Goal: Task Accomplishment & Management: Complete application form

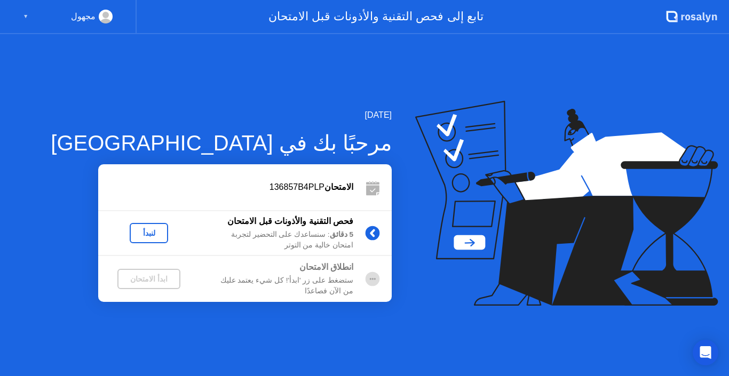
click at [152, 233] on div "لنبدأ" at bounding box center [149, 233] width 30 height 9
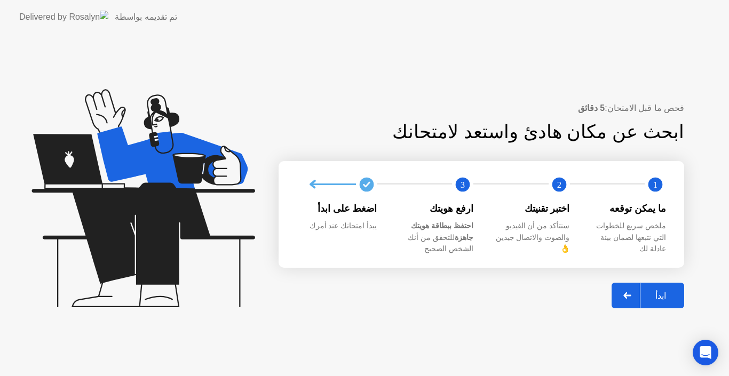
click at [659, 291] on div "ابدأ" at bounding box center [660, 296] width 41 height 10
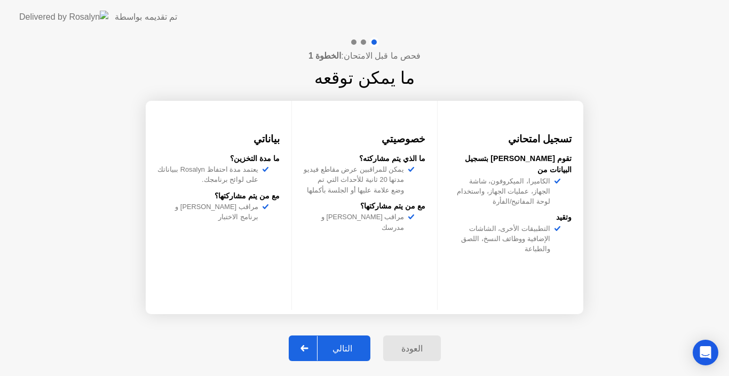
click at [355, 345] on div "التالي" at bounding box center [342, 349] width 50 height 10
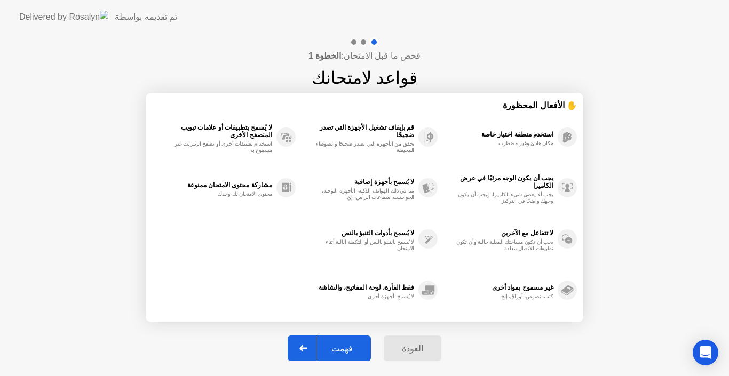
click at [353, 344] on div "فهمت" at bounding box center [341, 349] width 51 height 10
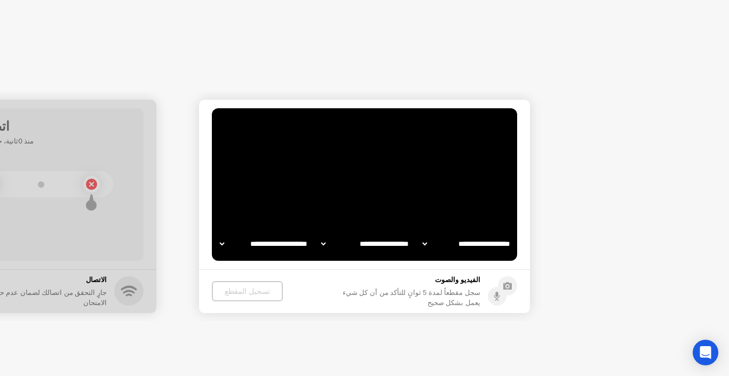
select select "**********"
select select "*******"
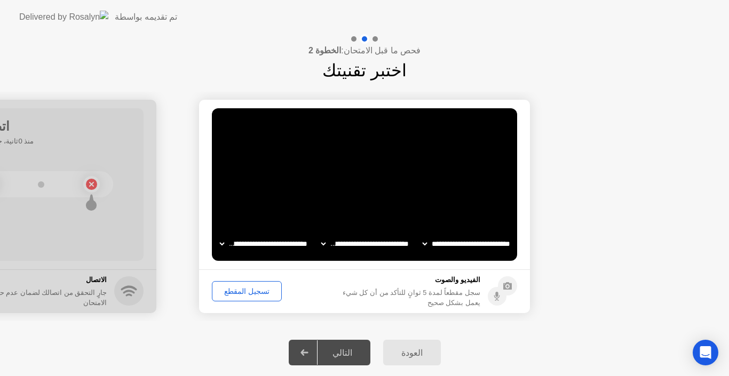
click at [258, 292] on div "تسجيل المقطع" at bounding box center [247, 291] width 62 height 9
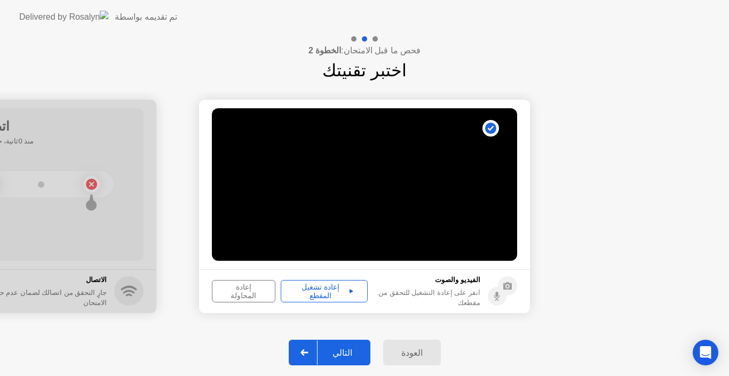
click at [351, 293] on div "إعادة تشغيل المقطع" at bounding box center [324, 291] width 80 height 17
click at [356, 351] on div "التالي" at bounding box center [342, 353] width 50 height 10
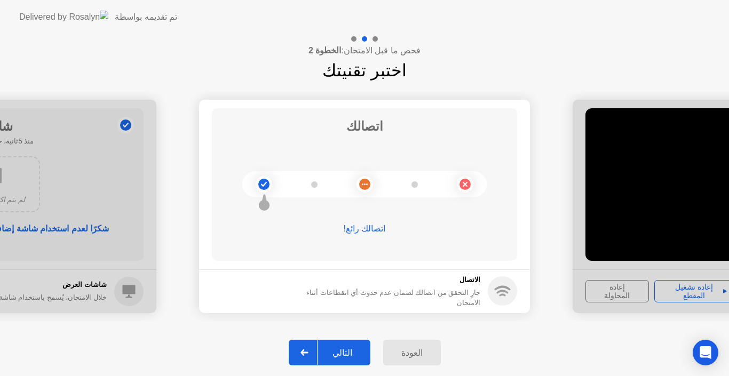
click at [351, 349] on div "التالي" at bounding box center [342, 353] width 50 height 10
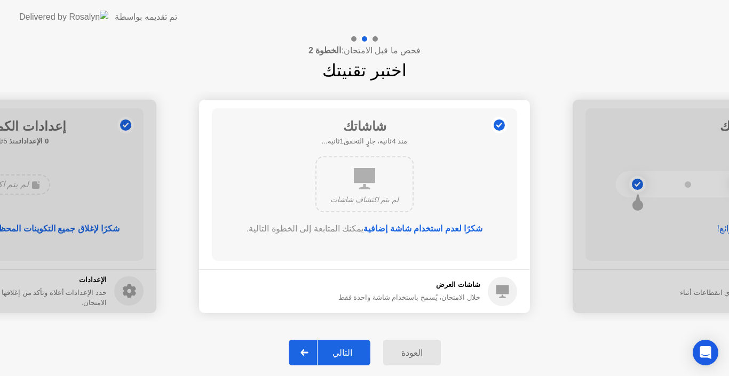
click at [351, 349] on div "التالي" at bounding box center [342, 353] width 50 height 10
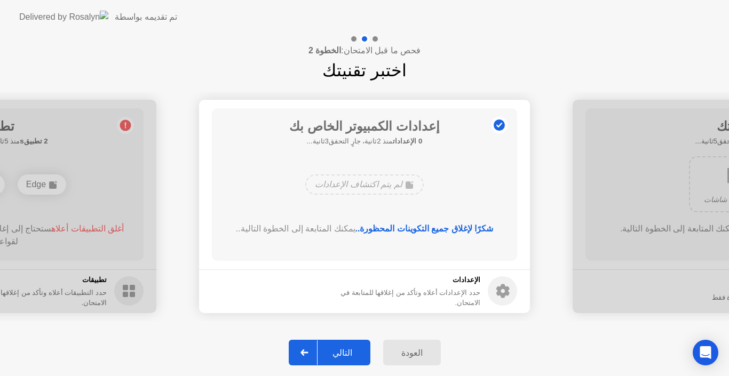
click at [351, 349] on div "التالي" at bounding box center [342, 353] width 50 height 10
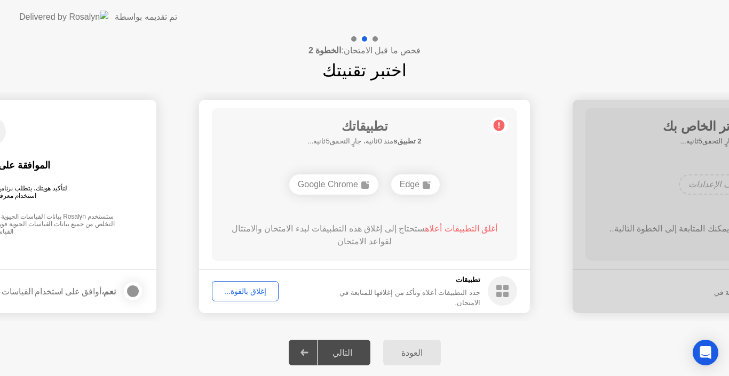
click at [261, 293] on div "إغلاق بالقوة..." at bounding box center [245, 291] width 59 height 9
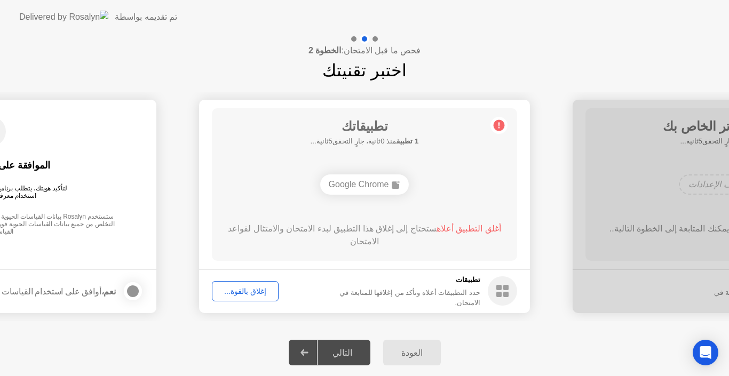
click at [262, 291] on div "إغلاق بالقوة..." at bounding box center [245, 291] width 59 height 9
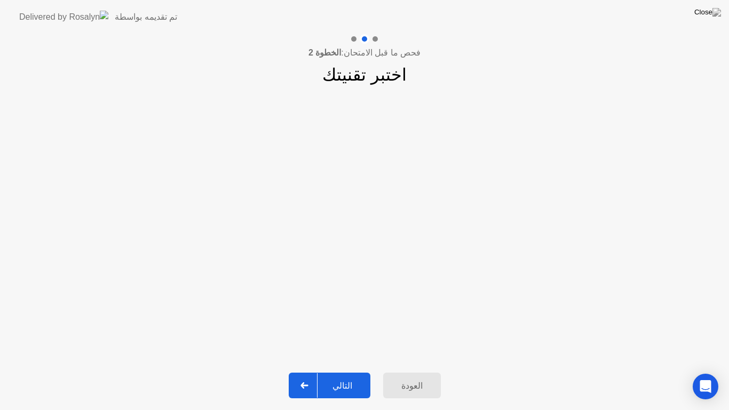
click at [347, 376] on div "التالي" at bounding box center [342, 385] width 50 height 10
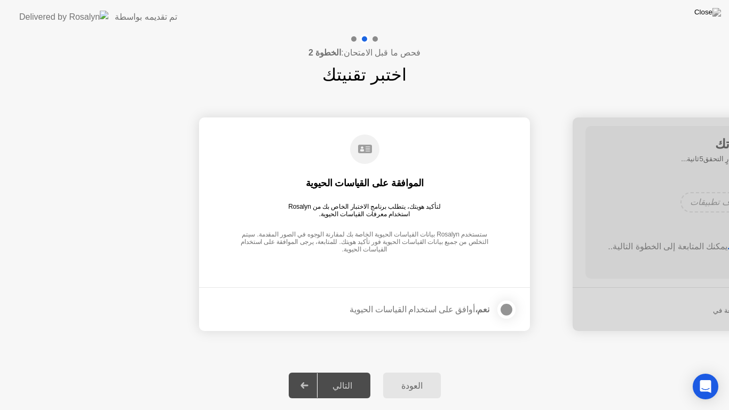
click at [503, 312] on div at bounding box center [506, 309] width 13 height 13
click at [356, 376] on div "التالي" at bounding box center [342, 385] width 50 height 10
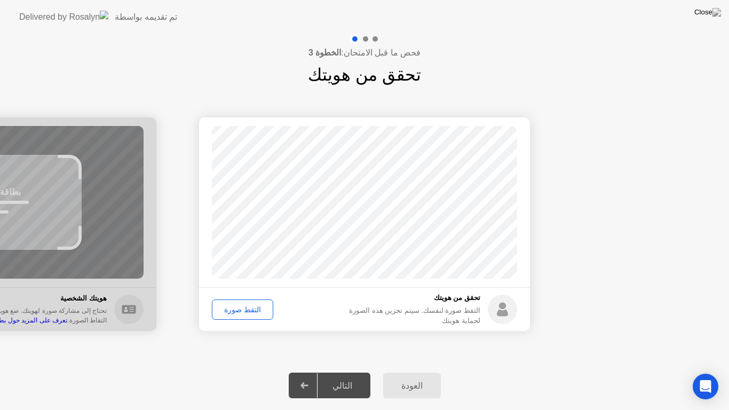
click at [257, 309] on div "التقط صورة" at bounding box center [243, 309] width 54 height 9
click at [352, 376] on div "التالي" at bounding box center [342, 385] width 50 height 10
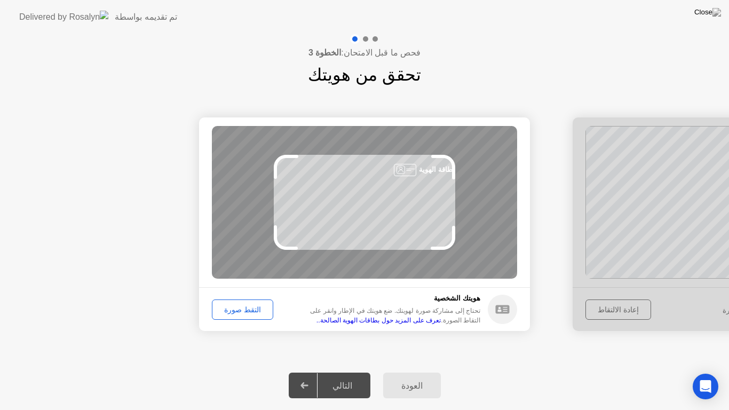
click at [249, 313] on div "التقط صورة" at bounding box center [243, 309] width 54 height 9
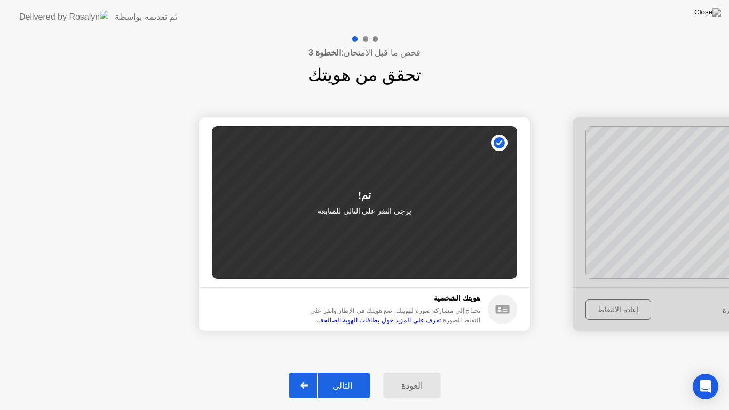
click at [359, 376] on div "التالي" at bounding box center [342, 385] width 50 height 10
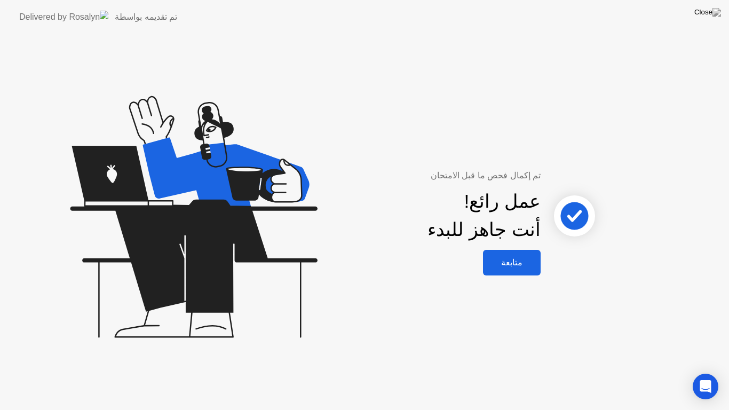
click at [504, 269] on button "متابعة" at bounding box center [512, 263] width 58 height 26
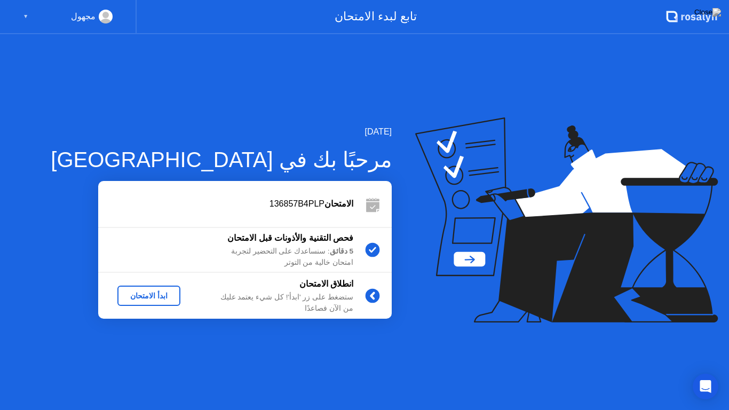
click at [169, 299] on div "ابدأ الامتحان" at bounding box center [149, 295] width 54 height 9
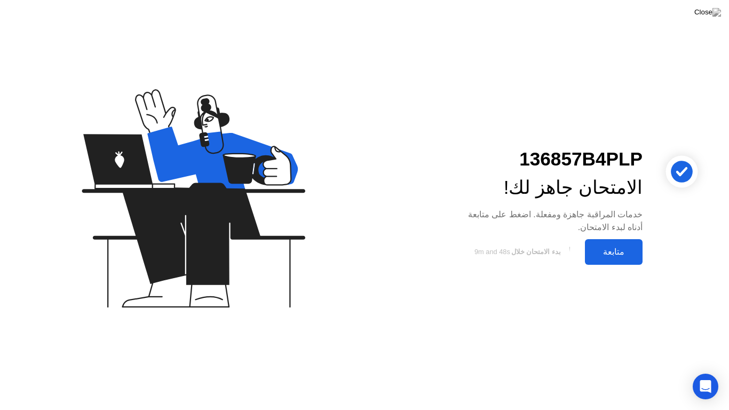
click at [601, 252] on div "متابعة" at bounding box center [613, 252] width 51 height 10
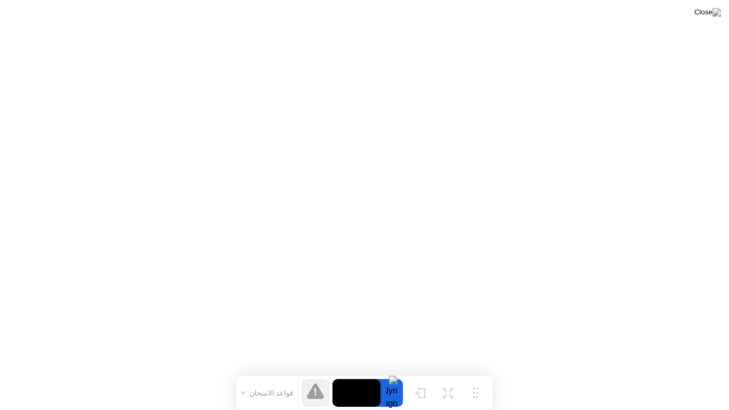
click at [250, 376] on button "قواعد الامتحان" at bounding box center [267, 393] width 60 height 10
